Goal: Contribute content

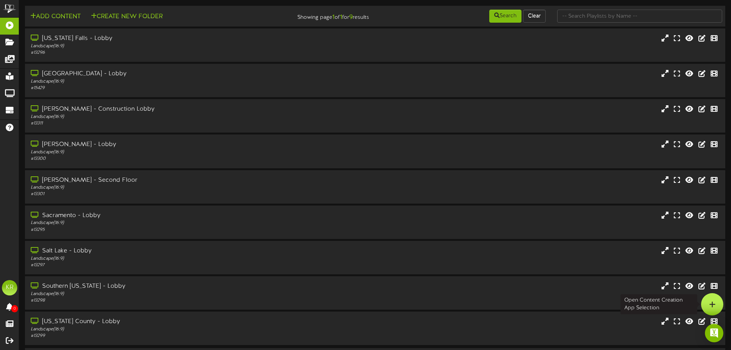
click at [716, 305] on div at bounding box center [712, 304] width 22 height 22
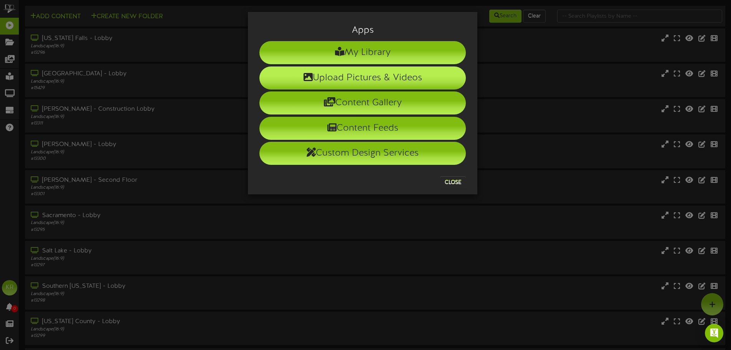
click at [382, 87] on li "Upload Pictures & Videos" at bounding box center [363, 77] width 207 height 23
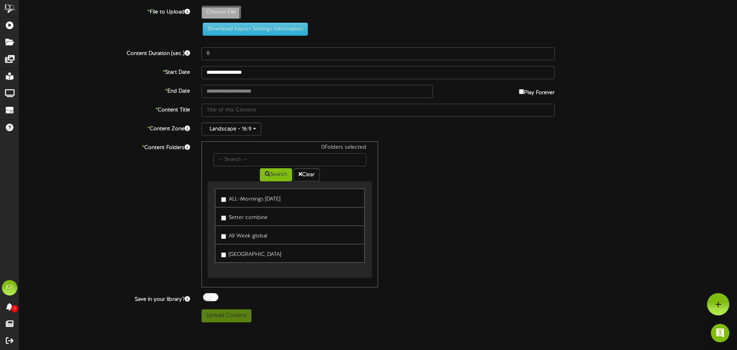
type input "**********"
type input "INSTALLS9-26"
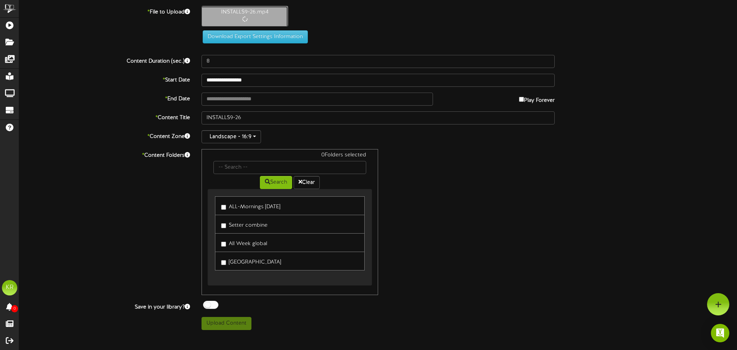
type input "10"
click at [240, 102] on input "text" at bounding box center [318, 99] width 232 height 13
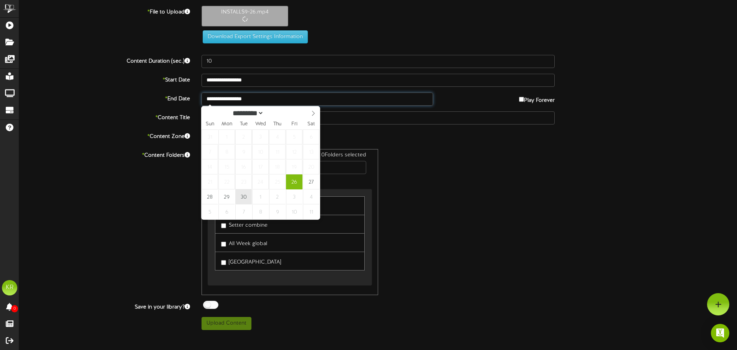
type input "**********"
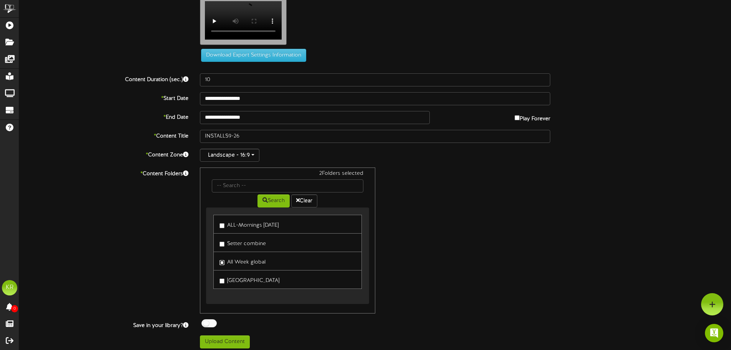
scroll to position [23, 0]
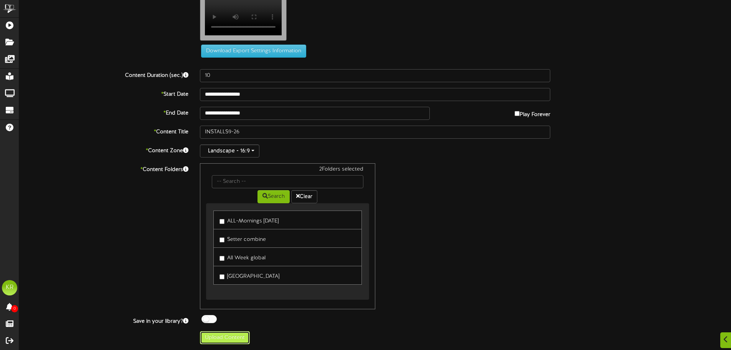
click at [230, 341] on button "Upload Content" at bounding box center [225, 337] width 50 height 13
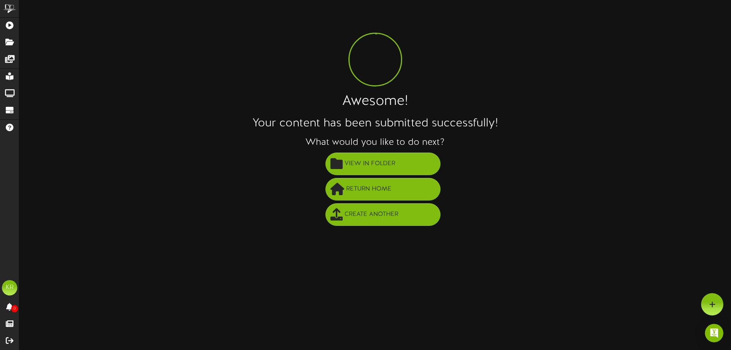
scroll to position [0, 0]
click at [363, 164] on span "View in Folder" at bounding box center [373, 163] width 55 height 13
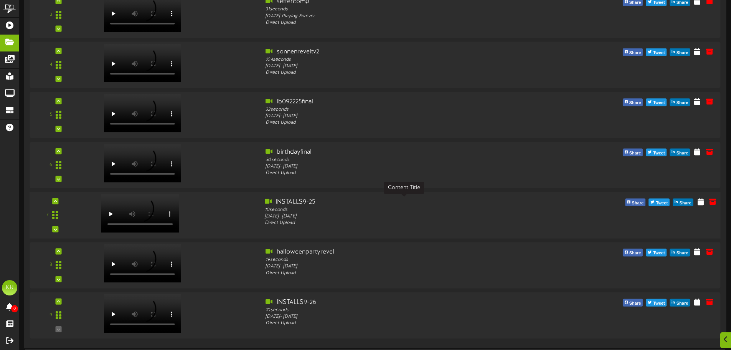
scroll to position [230, 0]
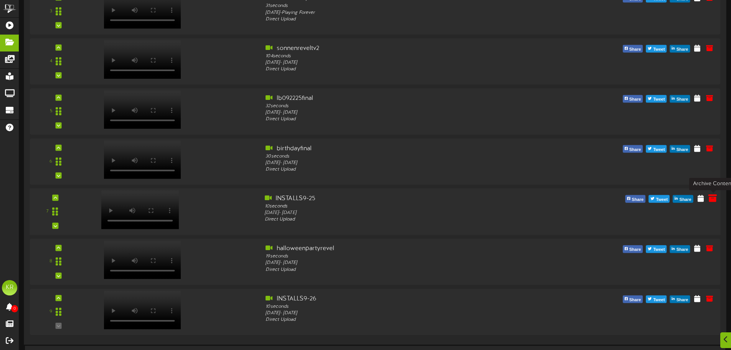
click at [710, 200] on icon at bounding box center [713, 197] width 8 height 8
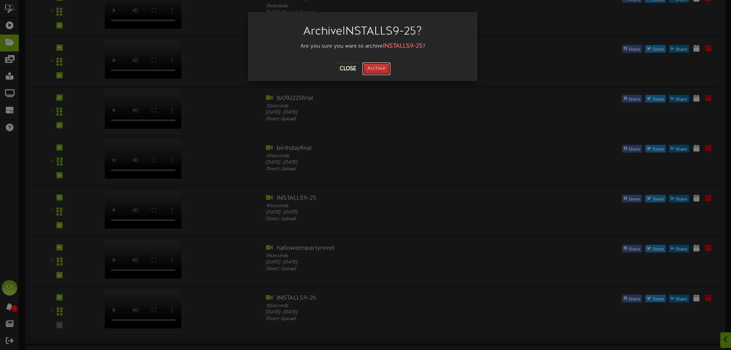
click at [377, 68] on button "Archive" at bounding box center [376, 68] width 28 height 13
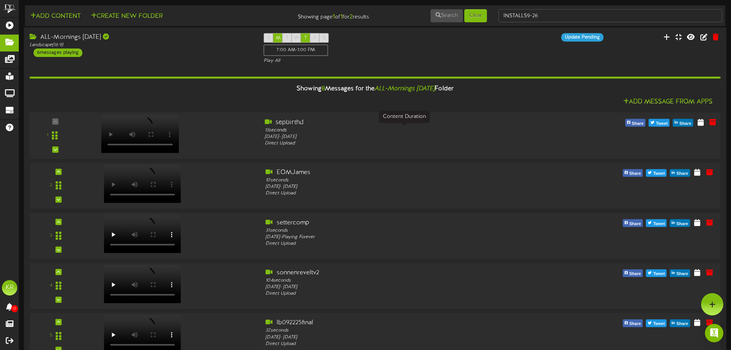
scroll to position [0, 0]
